Goal: Task Accomplishment & Management: Manage account settings

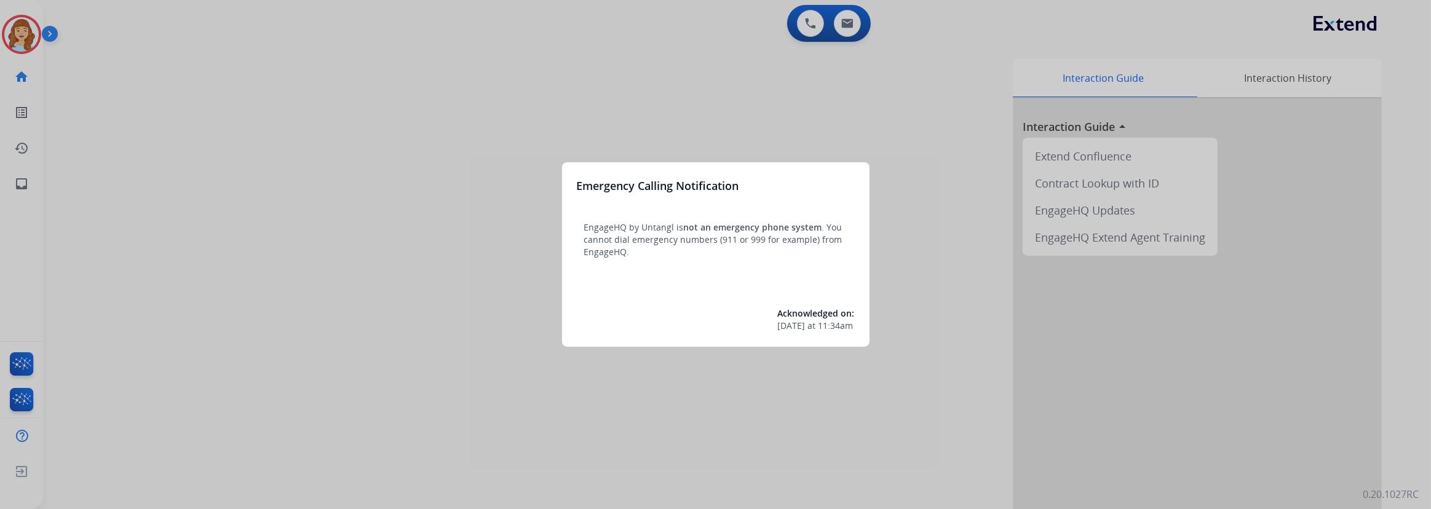
click at [9, 24] on div at bounding box center [715, 254] width 1431 height 509
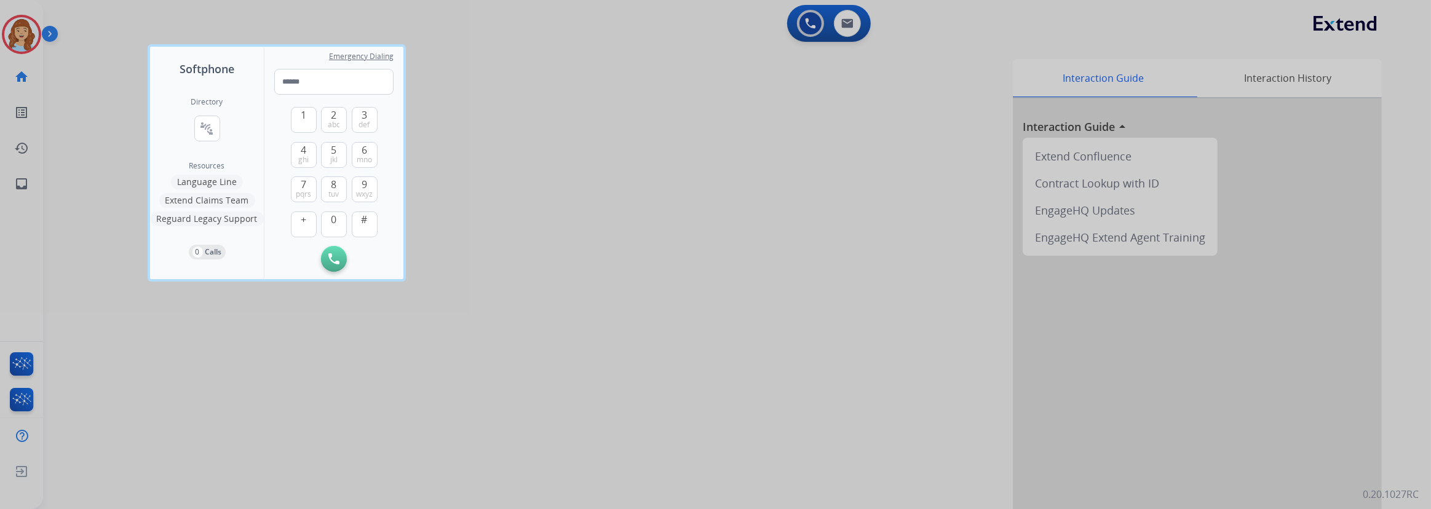
click at [28, 39] on div at bounding box center [715, 254] width 1431 height 509
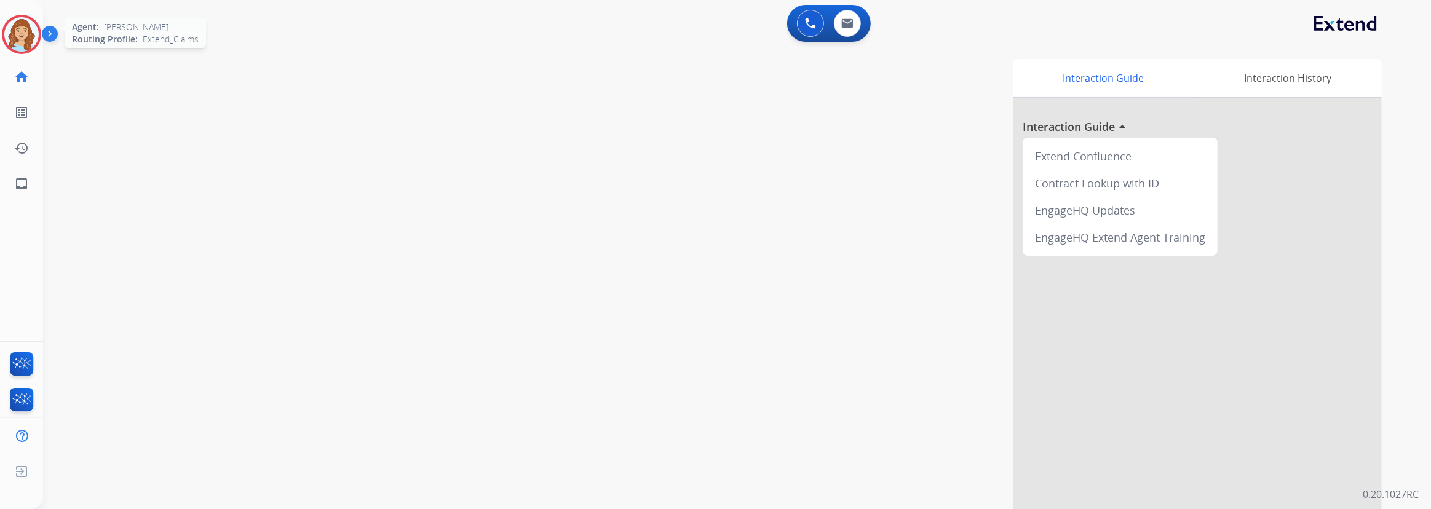
click at [18, 25] on img at bounding box center [21, 34] width 34 height 34
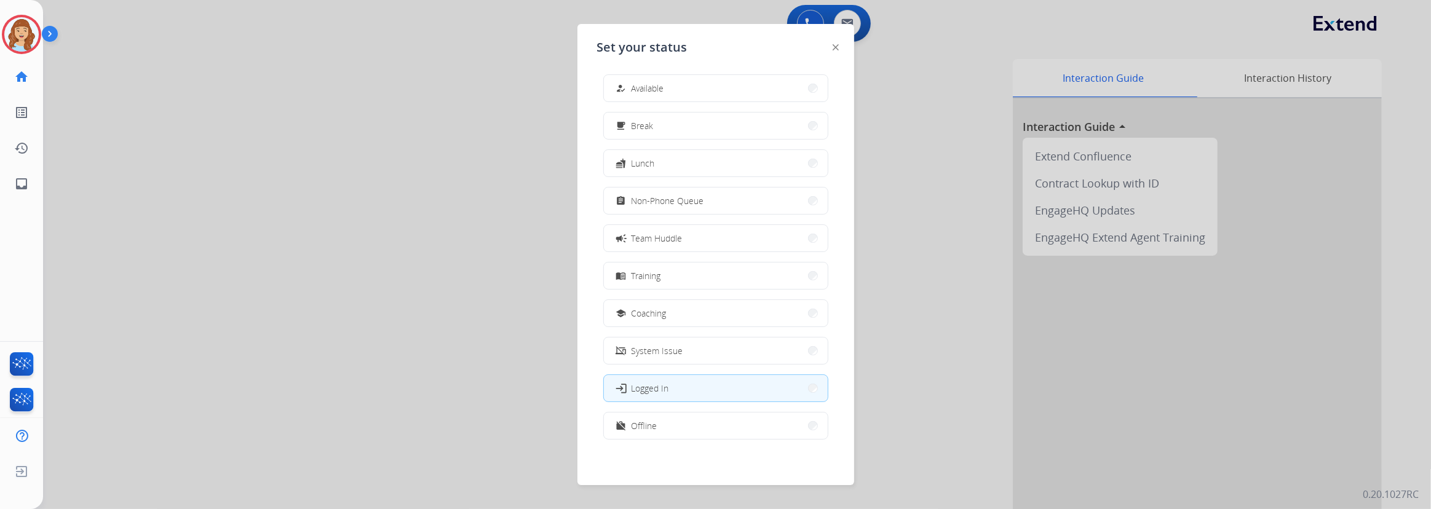
scroll to position [3, 0]
click at [674, 432] on button "work_off Offline" at bounding box center [716, 425] width 224 height 26
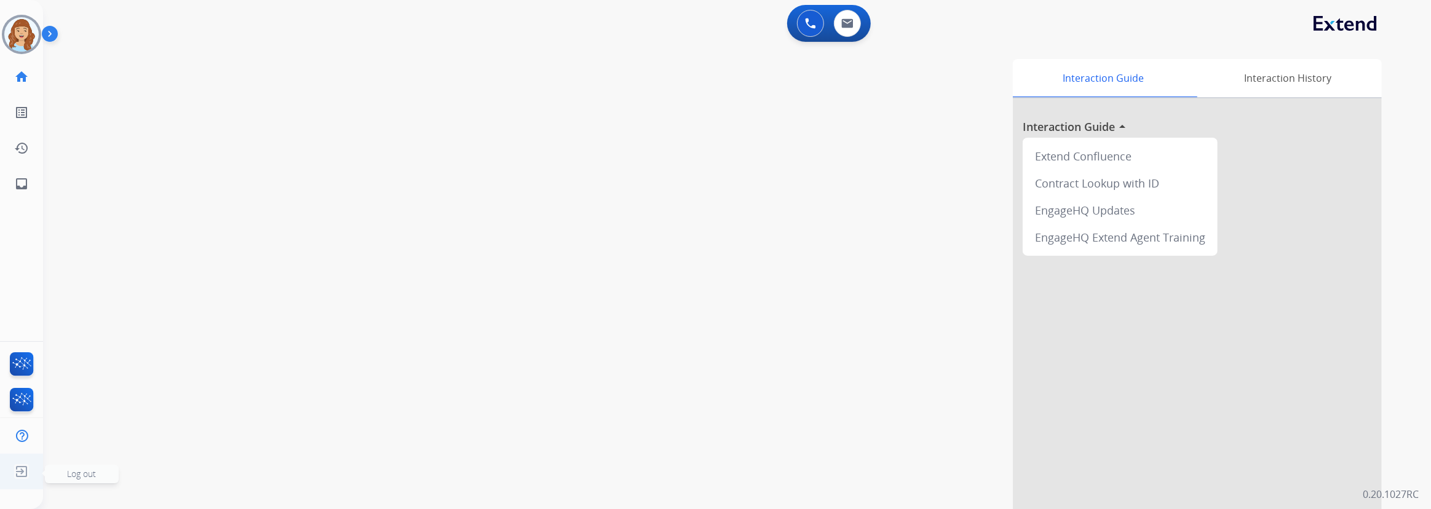
click at [22, 472] on img at bounding box center [21, 471] width 22 height 23
click at [65, 472] on span "Log out" at bounding box center [82, 474] width 74 height 18
